Goal: Task Accomplishment & Management: Use online tool/utility

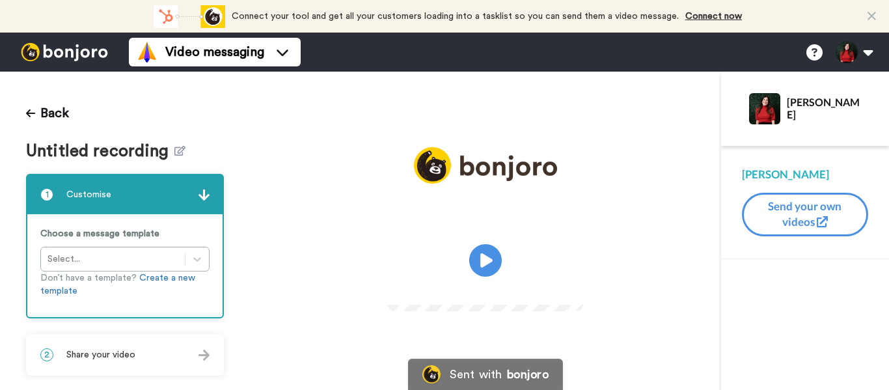
click at [170, 157] on span "Untitled recording" at bounding box center [100, 151] width 148 height 19
click at [168, 152] on span "Untitled recording" at bounding box center [100, 151] width 148 height 19
click at [175, 154] on icon at bounding box center [180, 151] width 11 height 10
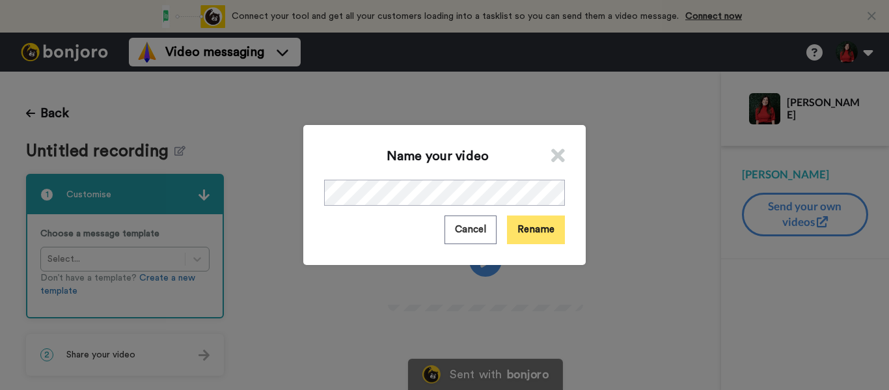
click at [555, 240] on button "Rename" at bounding box center [536, 230] width 58 height 28
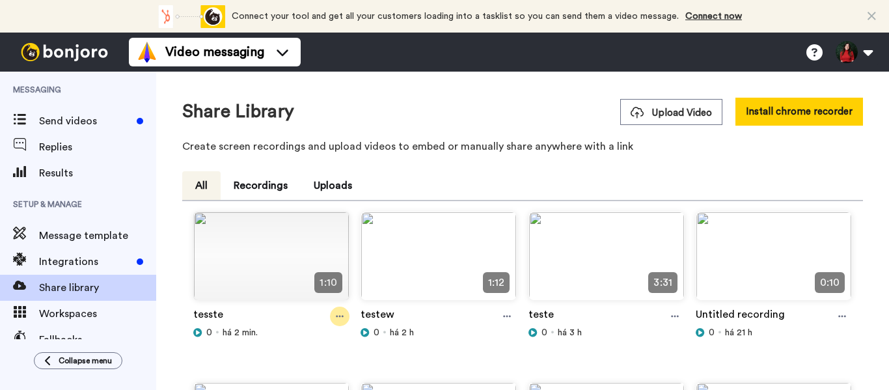
click at [340, 320] on icon at bounding box center [340, 316] width 8 height 9
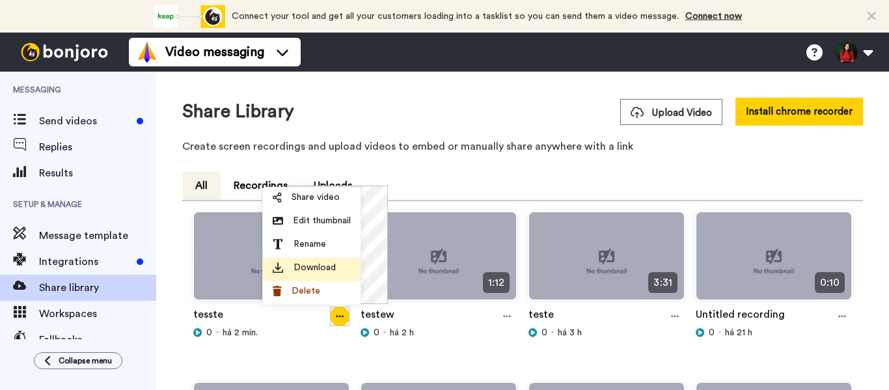
click at [296, 264] on span "Download" at bounding box center [315, 267] width 42 height 13
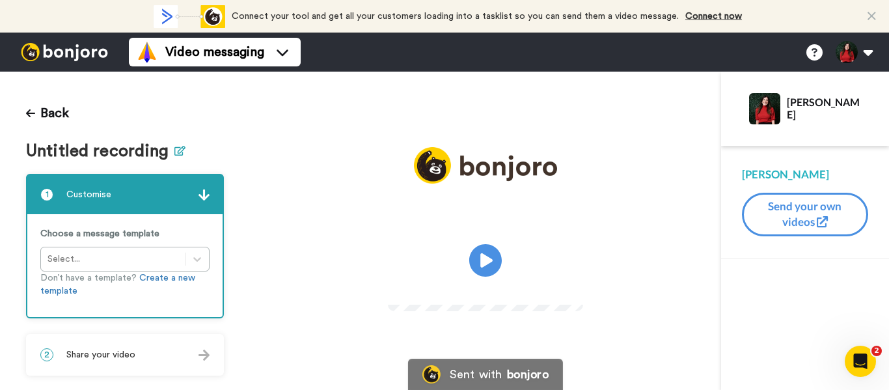
click at [175, 152] on icon at bounding box center [180, 151] width 11 height 10
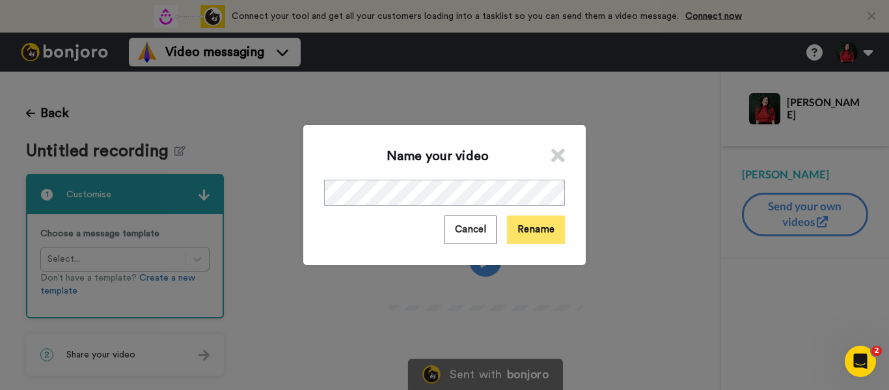
click at [515, 236] on button "Rename" at bounding box center [536, 230] width 58 height 28
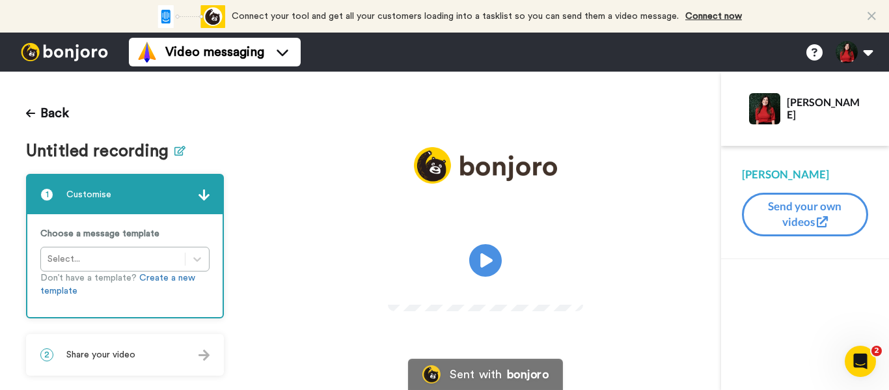
click at [181, 150] on icon at bounding box center [180, 151] width 11 height 10
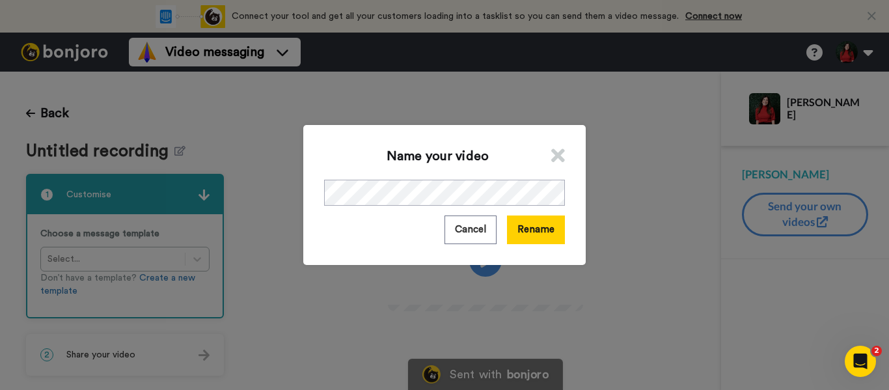
click at [427, 209] on div "Name your video Cancel Rename" at bounding box center [444, 194] width 283 height 139
click at [539, 224] on button "Rename" at bounding box center [536, 230] width 58 height 28
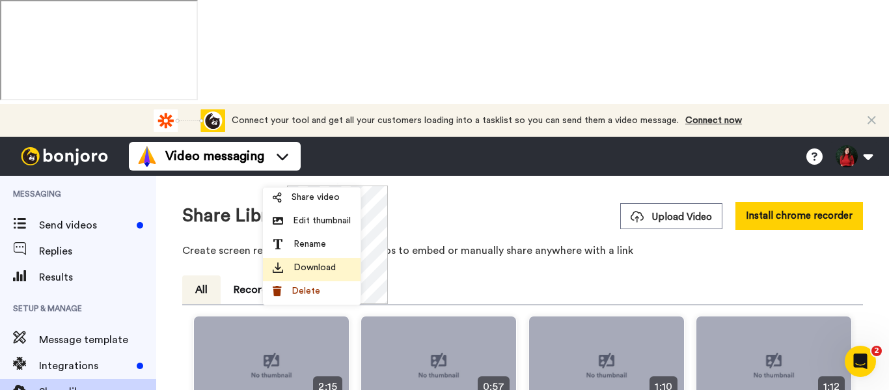
click at [320, 260] on li "Download" at bounding box center [312, 269] width 98 height 23
